Goal: Task Accomplishment & Management: Complete application form

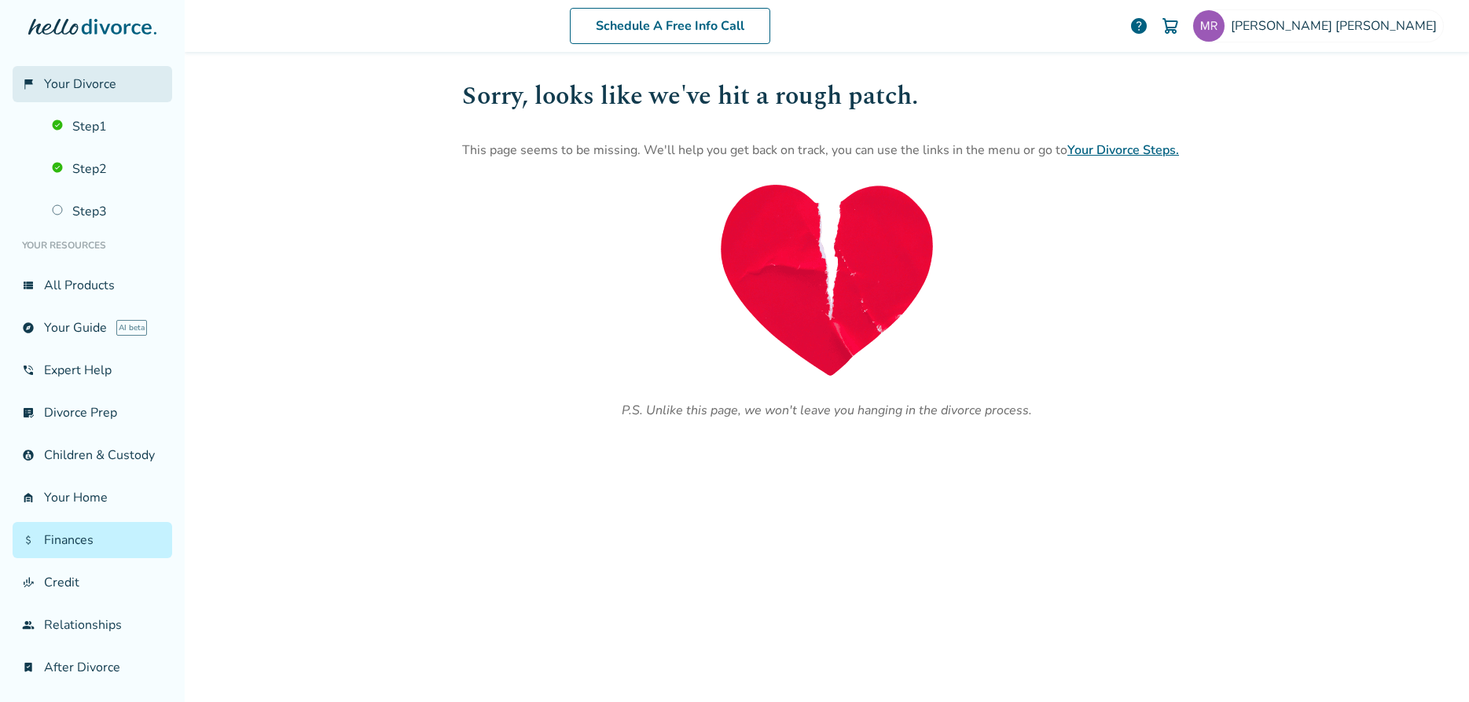
click at [111, 79] on span "Your Divorce" at bounding box center [80, 83] width 72 height 17
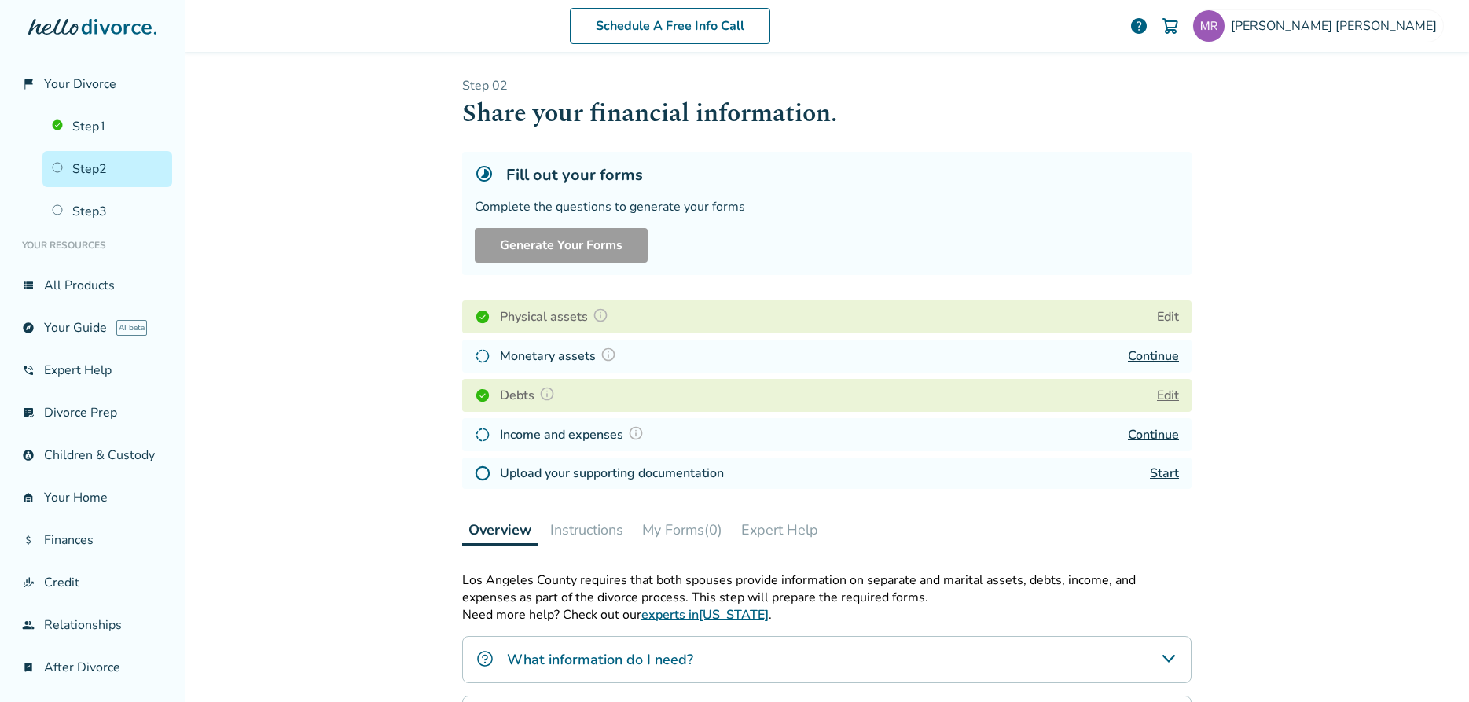
click at [1169, 471] on link "Start" at bounding box center [1164, 472] width 29 height 17
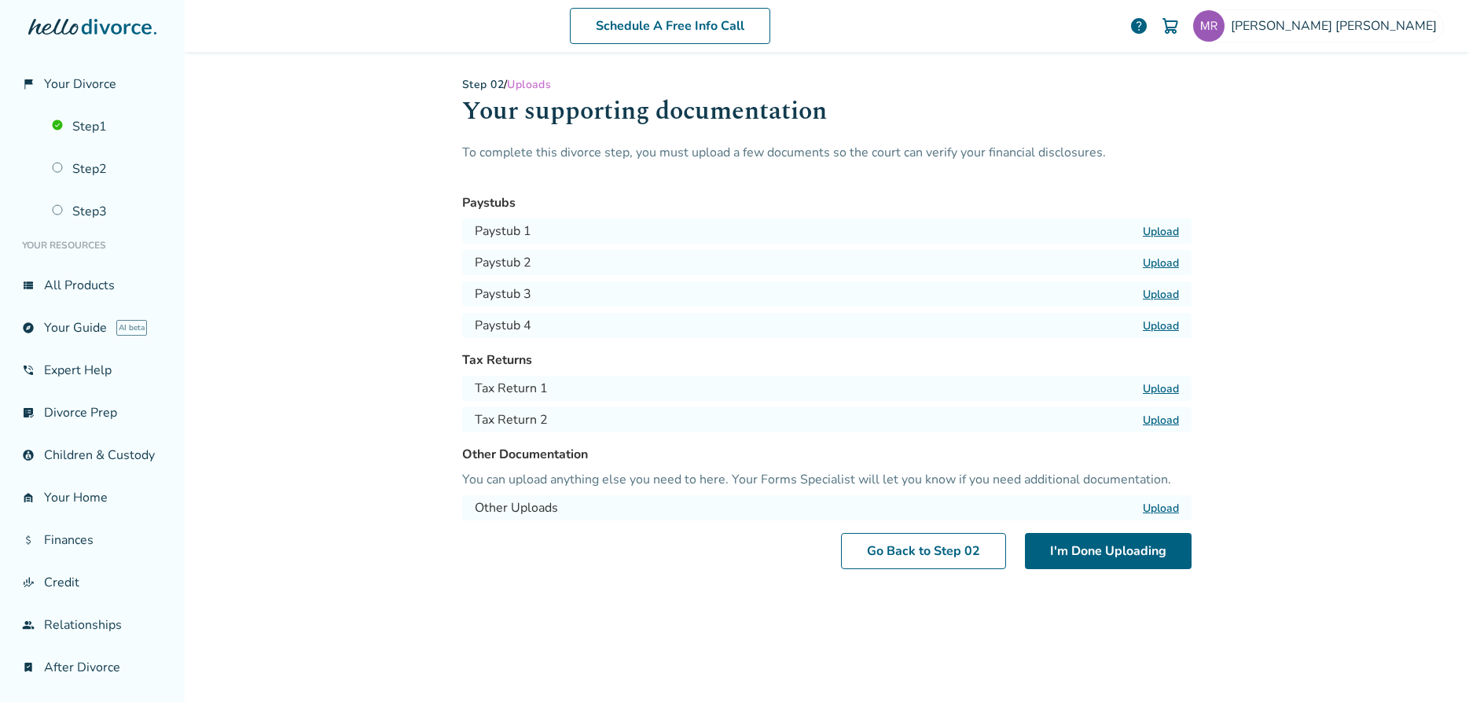
click at [1167, 390] on label "Upload" at bounding box center [1161, 388] width 36 height 15
click at [0, 0] on input "Upload" at bounding box center [0, 0] width 0 height 0
click at [1162, 423] on label "Upload" at bounding box center [1161, 420] width 36 height 15
click at [0, 0] on input "Upload" at bounding box center [0, 0] width 0 height 0
click at [895, 558] on link "Go Back to Step 0 2" at bounding box center [923, 551] width 165 height 36
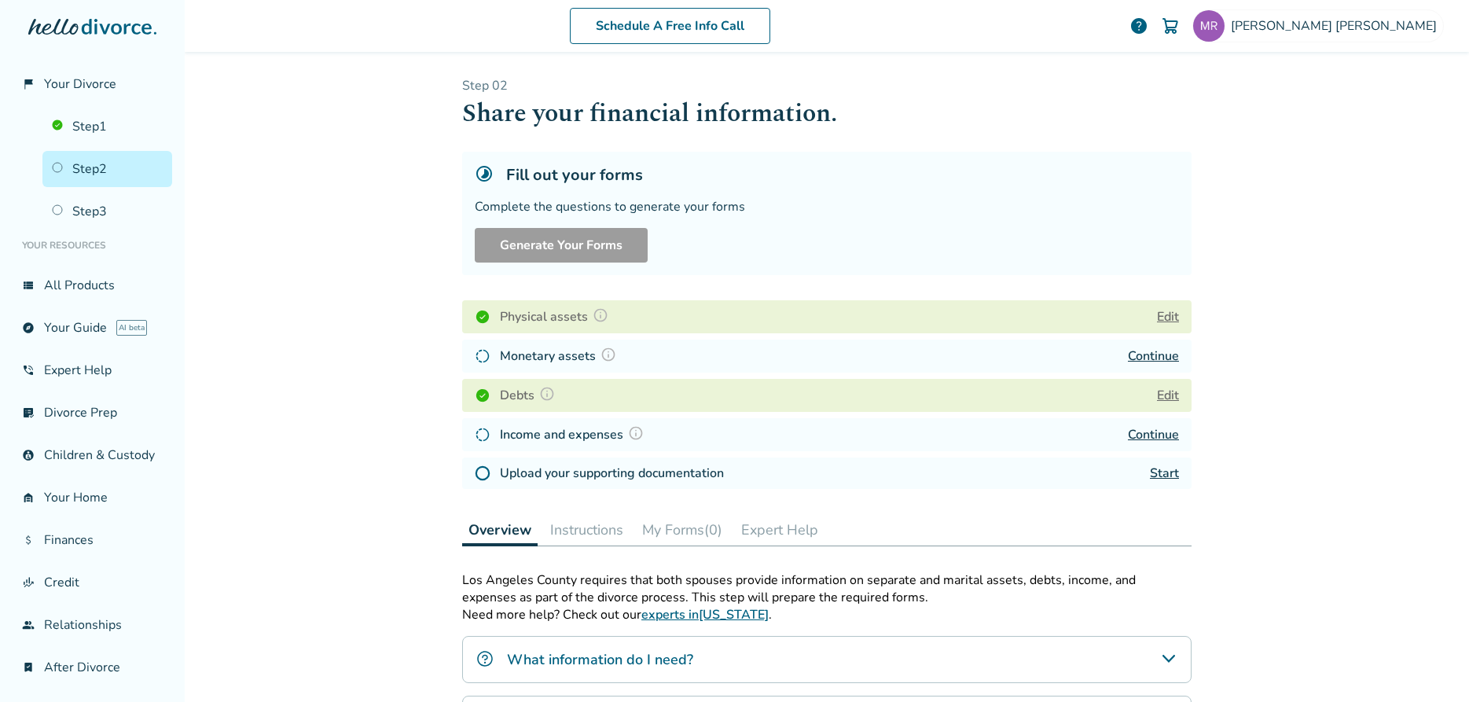
click at [607, 354] on img at bounding box center [608, 355] width 16 height 16
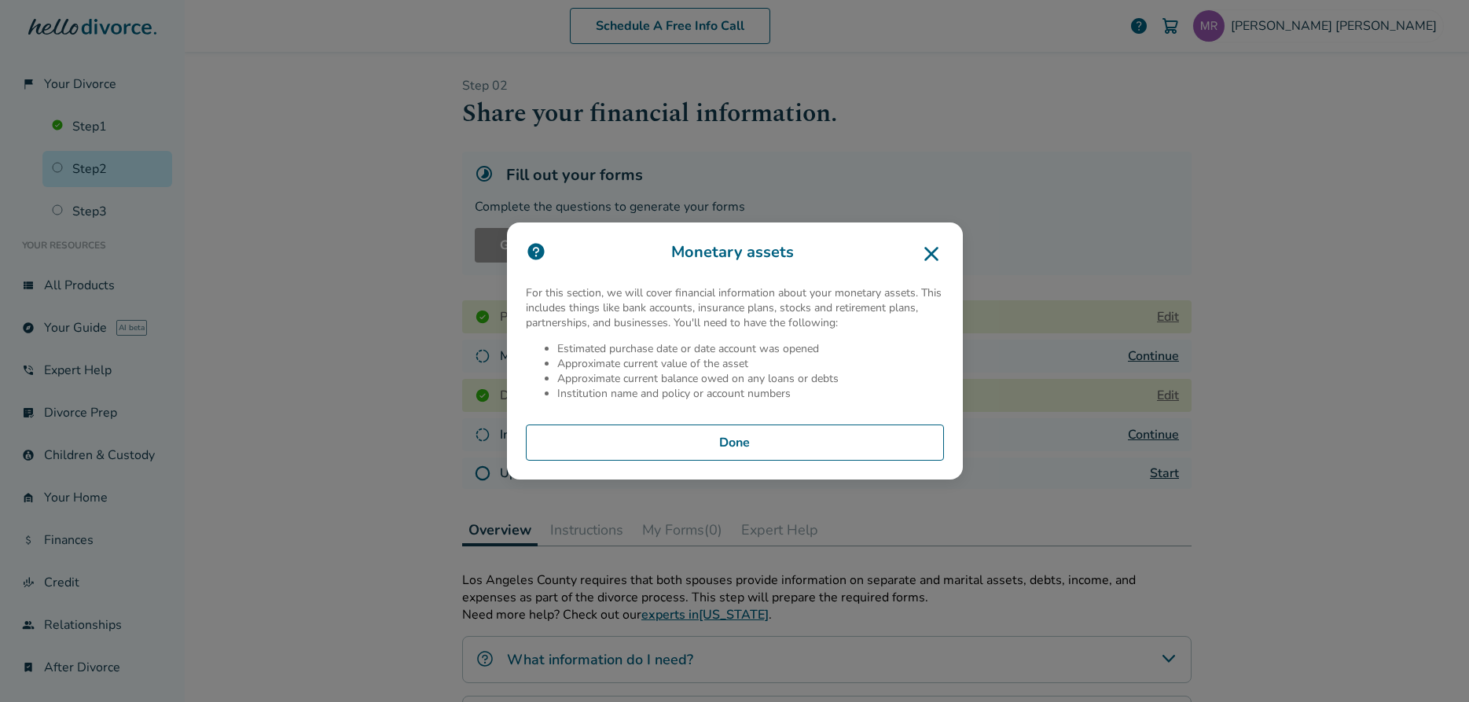
click at [929, 255] on icon at bounding box center [931, 254] width 14 height 14
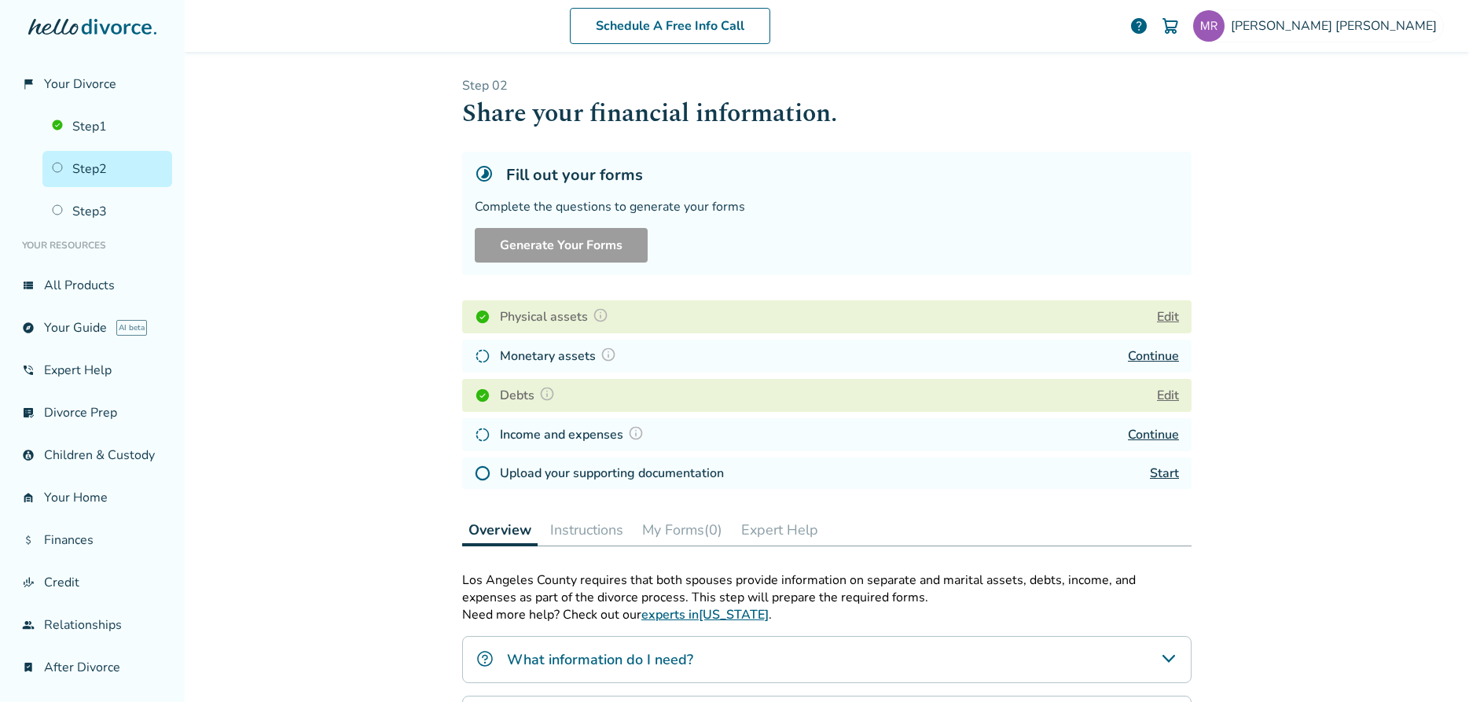
click at [871, 351] on div "Monetary assets Continue" at bounding box center [826, 356] width 729 height 33
click at [1151, 356] on link "Continue" at bounding box center [1153, 355] width 51 height 17
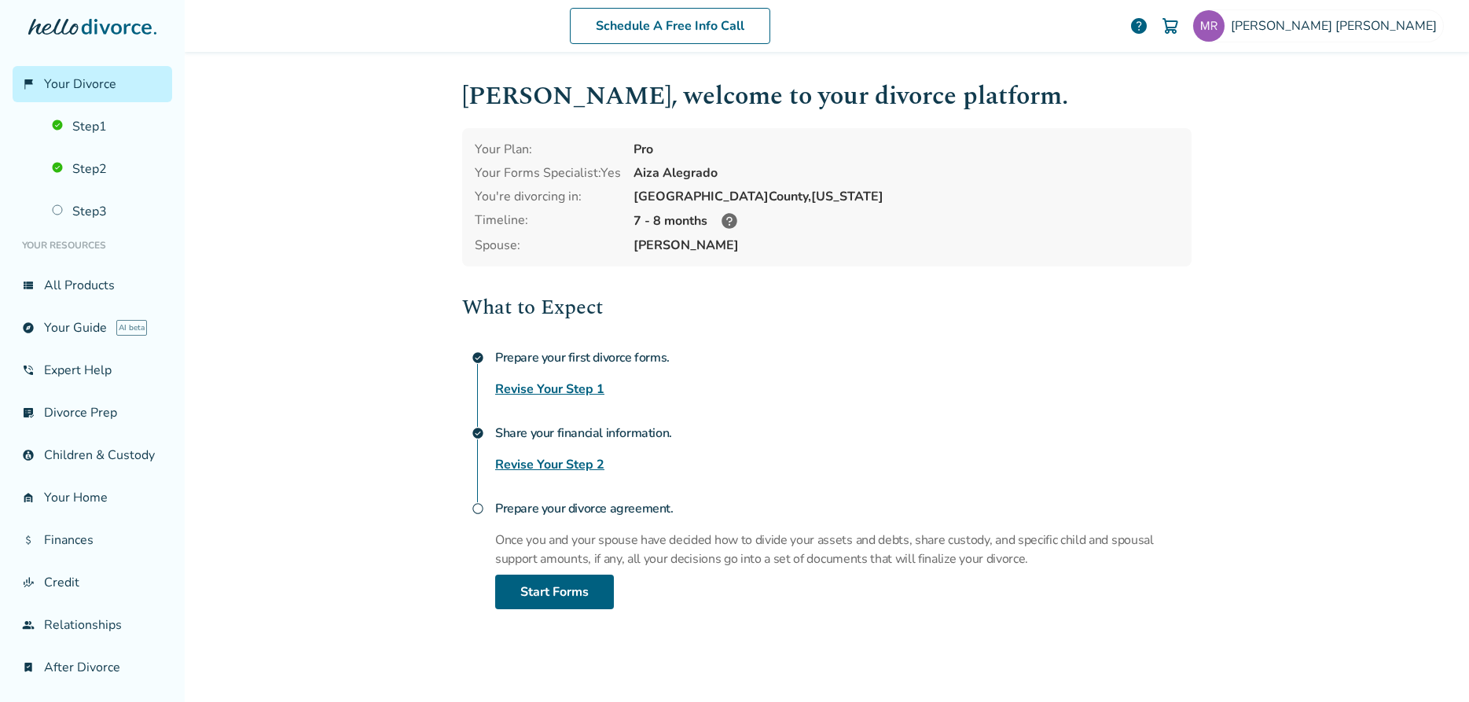
drag, startPoint x: 585, startPoint y: 512, endPoint x: 567, endPoint y: 510, distance: 18.9
click at [584, 512] on h4 "Prepare your divorce agreement." at bounding box center [843, 508] width 696 height 31
click at [104, 218] on link "Step 3" at bounding box center [107, 211] width 130 height 36
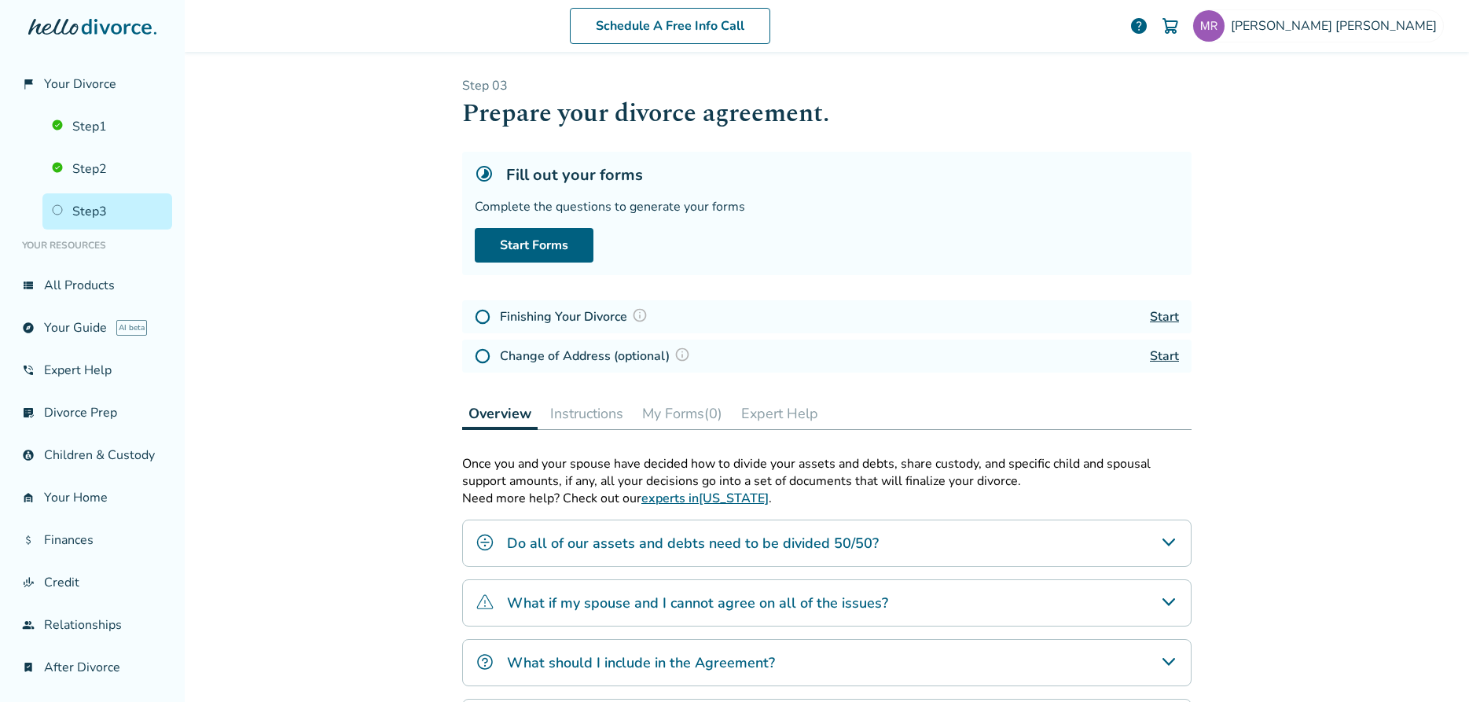
click at [1160, 317] on link "Start" at bounding box center [1164, 316] width 29 height 17
click at [134, 167] on link "Step 2" at bounding box center [107, 169] width 130 height 36
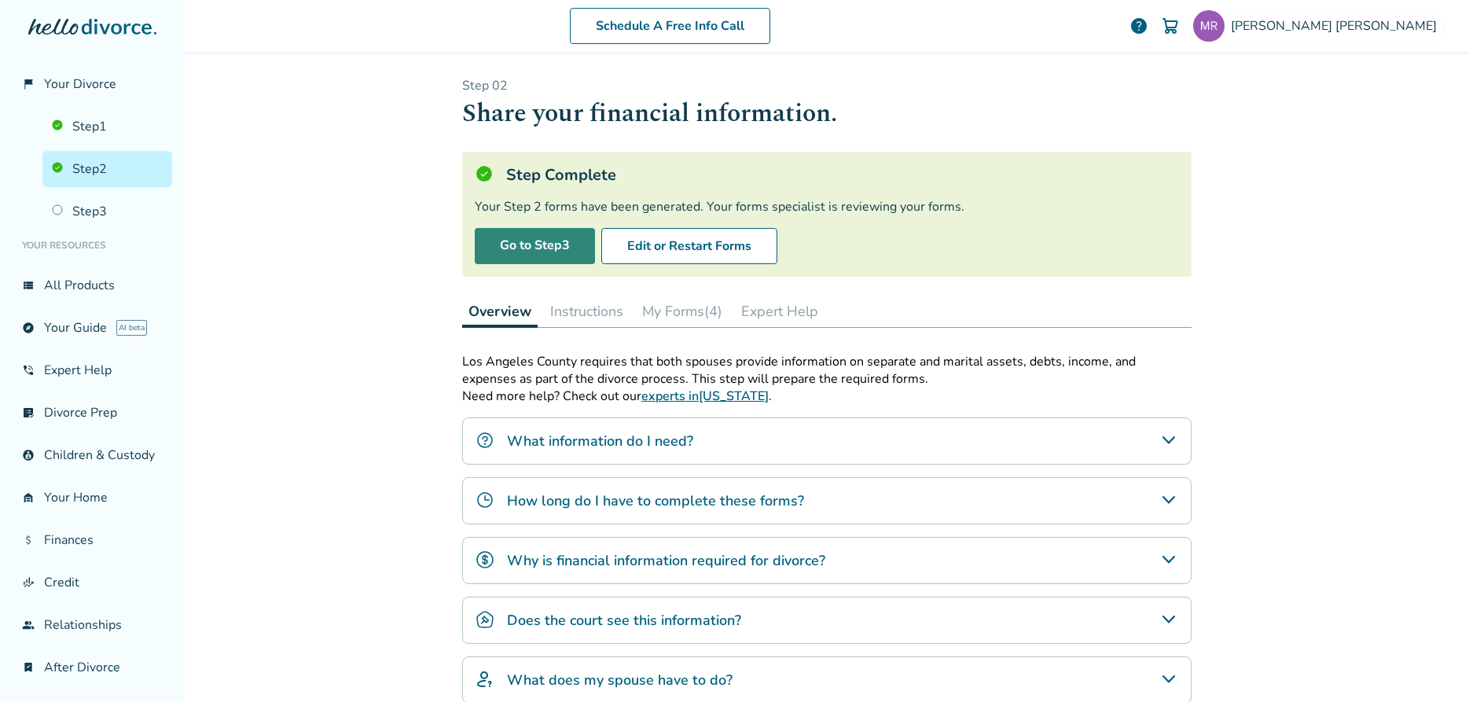
click at [505, 243] on link "Go to Step 3" at bounding box center [535, 246] width 120 height 36
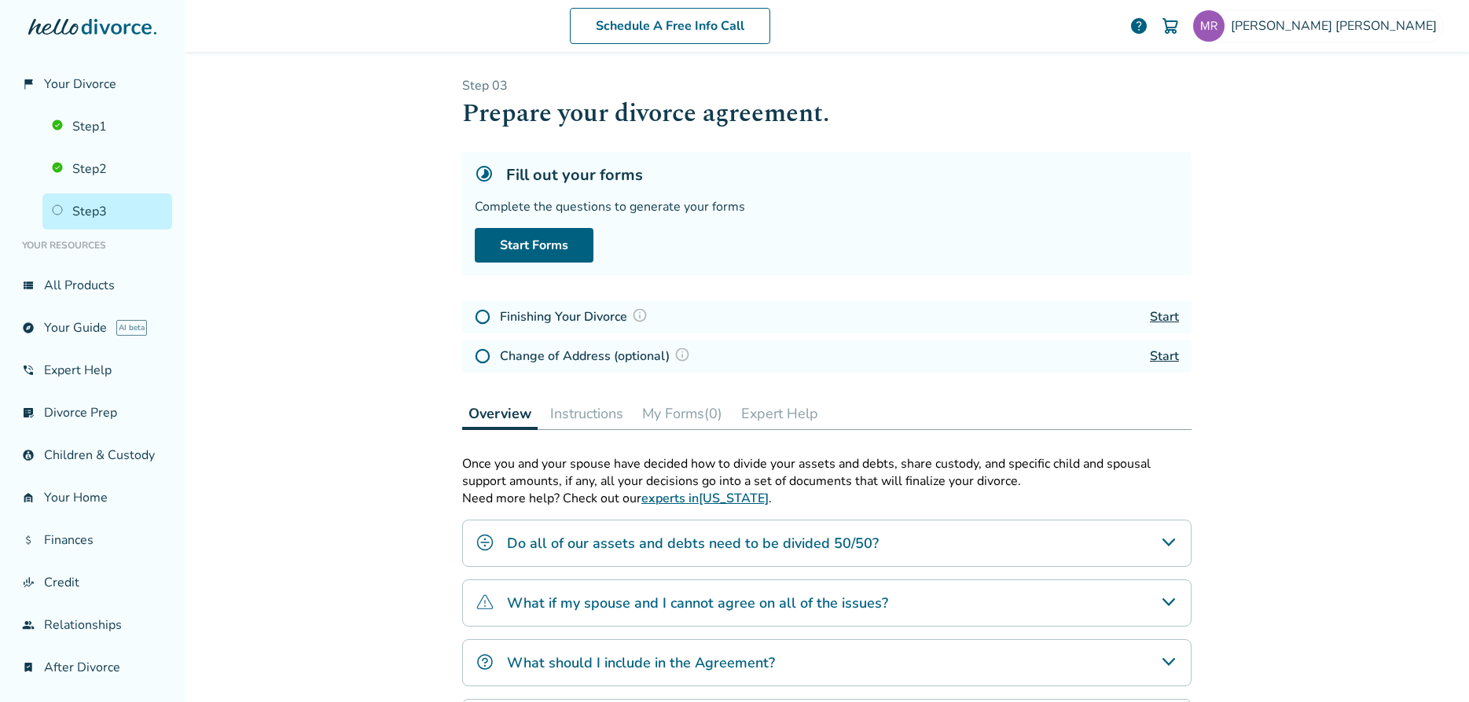
click at [482, 317] on img at bounding box center [483, 317] width 16 height 16
click at [1162, 316] on link "Start" at bounding box center [1164, 316] width 29 height 17
